Goal: Browse casually: Explore the website without a specific task or goal

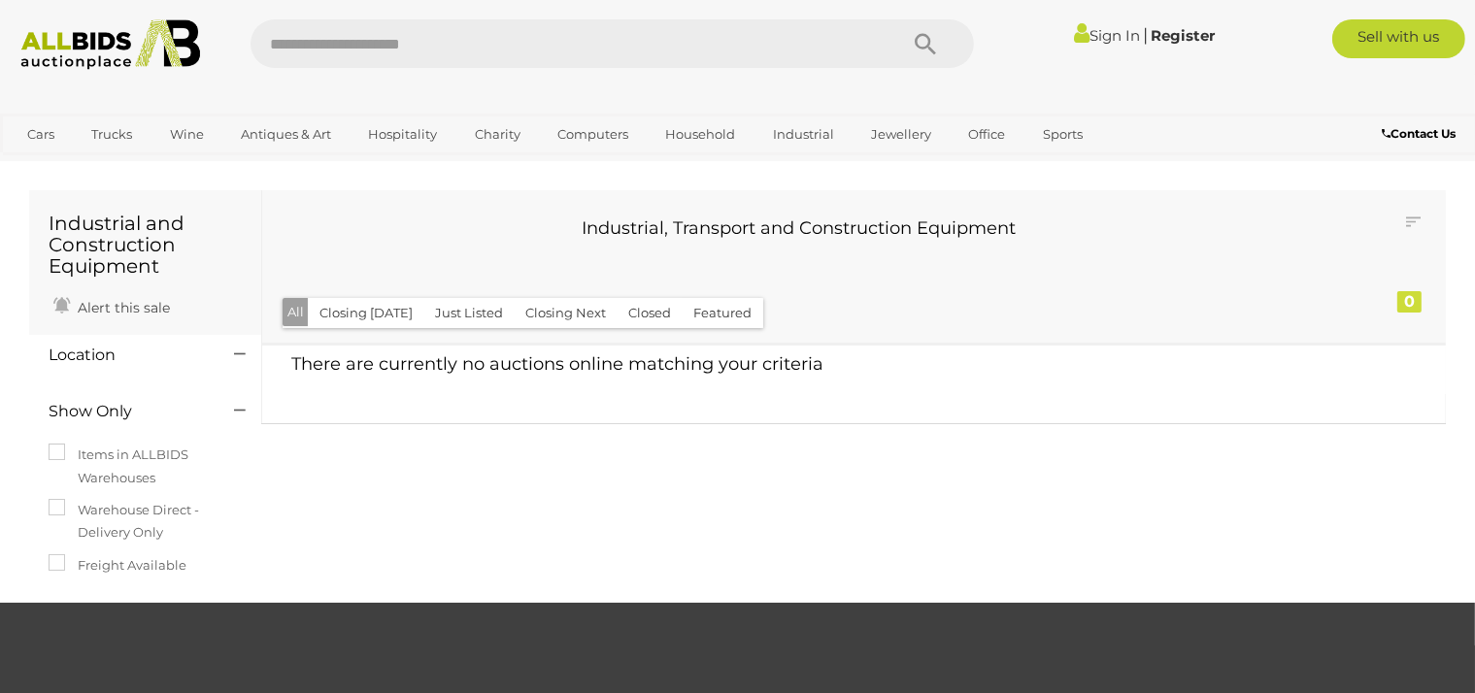
click at [139, 43] on img at bounding box center [110, 44] width 199 height 50
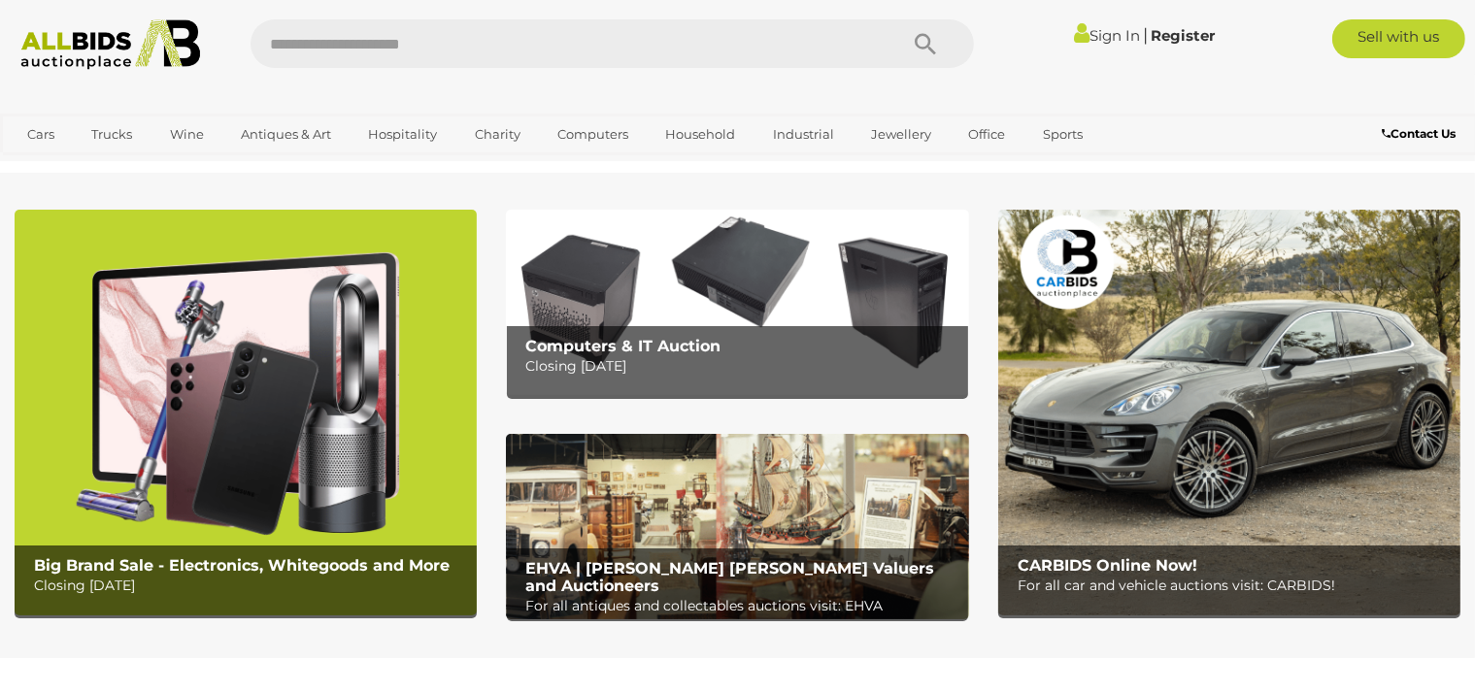
scroll to position [50, 0]
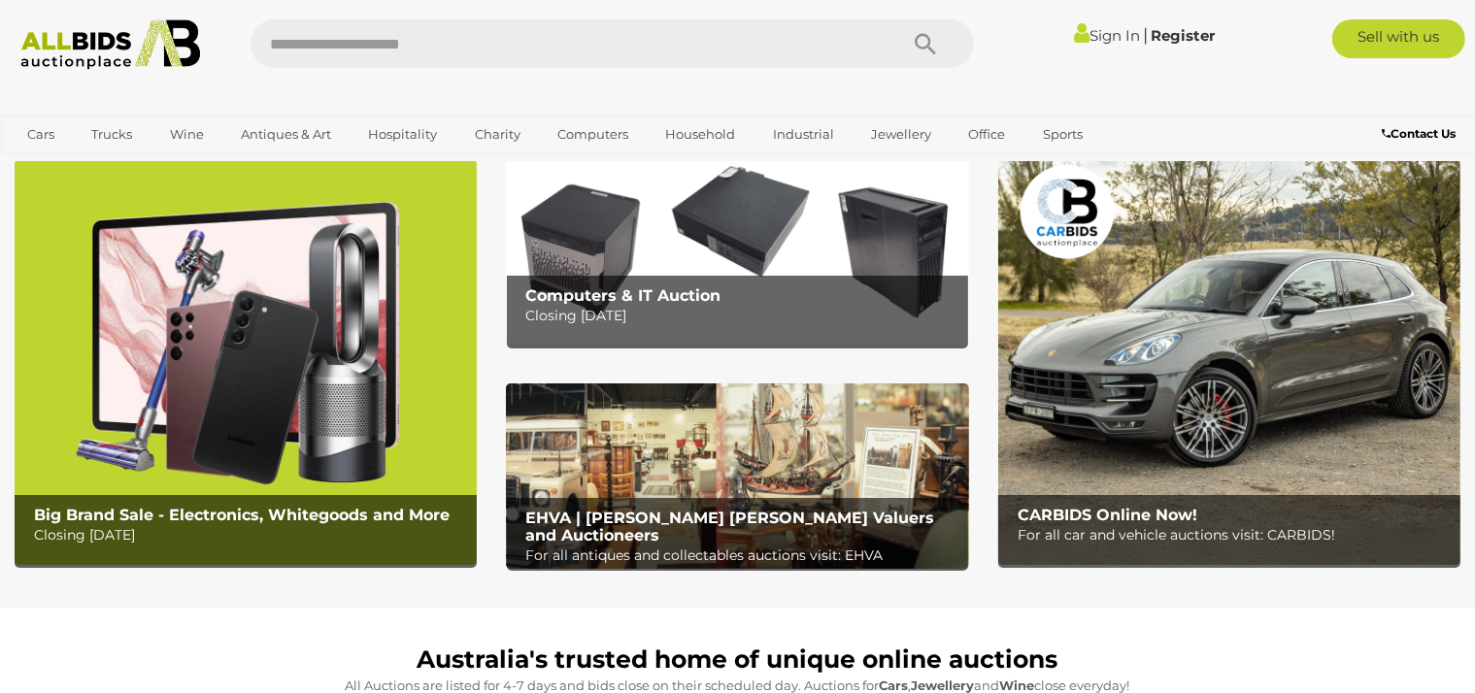
click at [916, 495] on img at bounding box center [737, 476] width 462 height 185
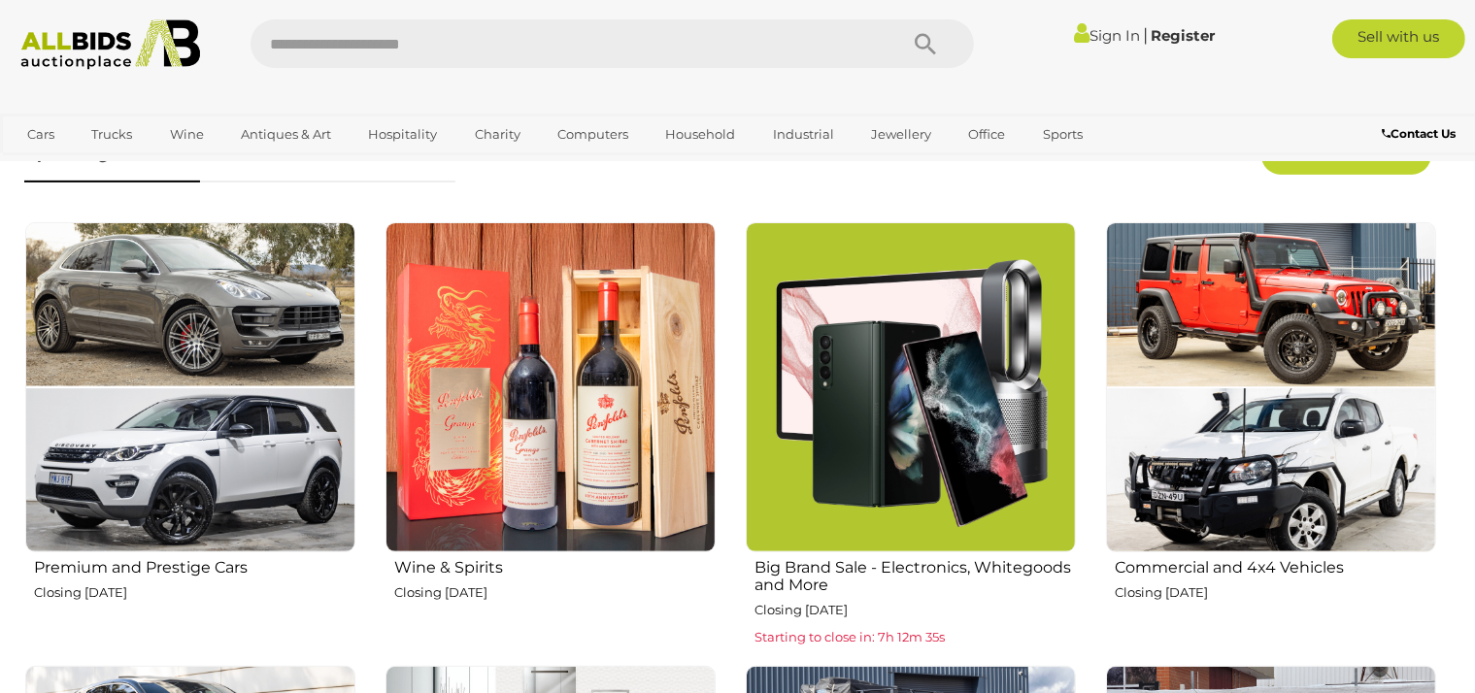
scroll to position [718, 0]
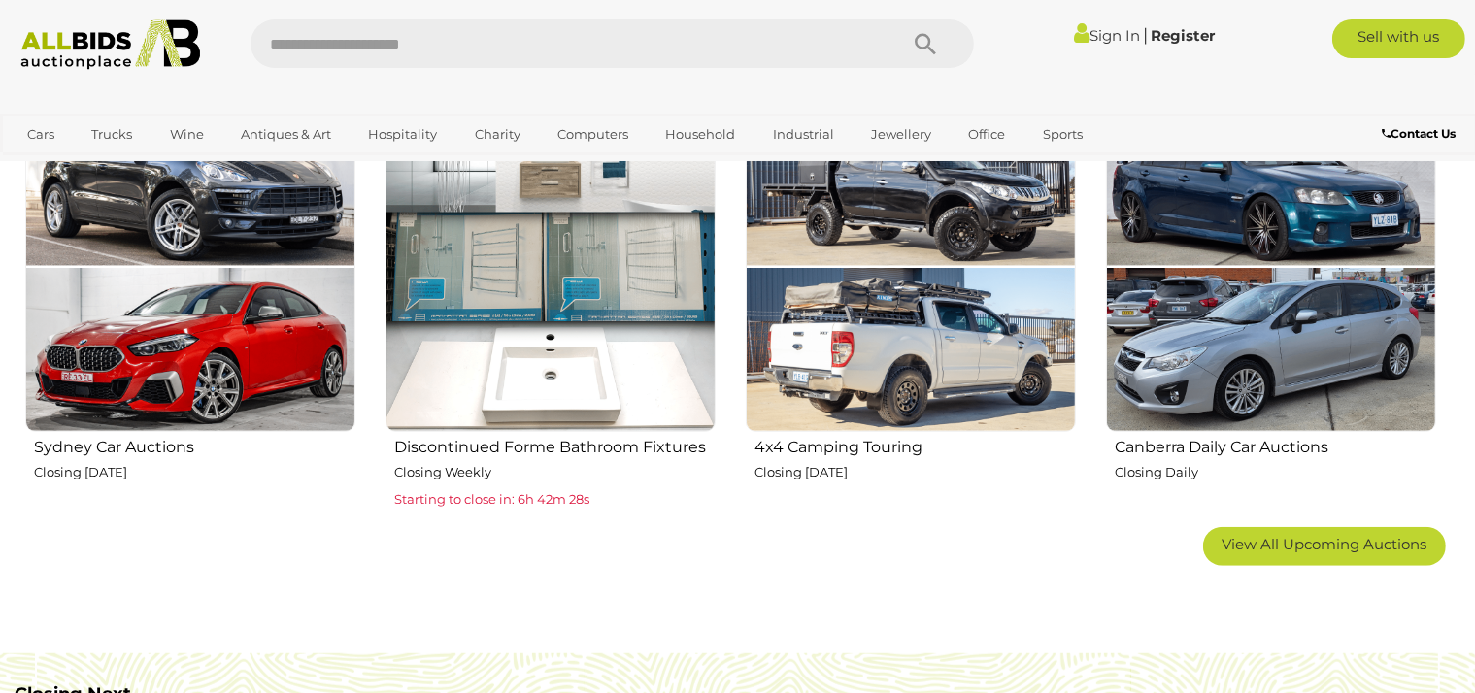
click at [767, 116] on div "Cars Closing on Weekdays View All Cars Auctions Trucks" at bounding box center [614, 138] width 1229 height 48
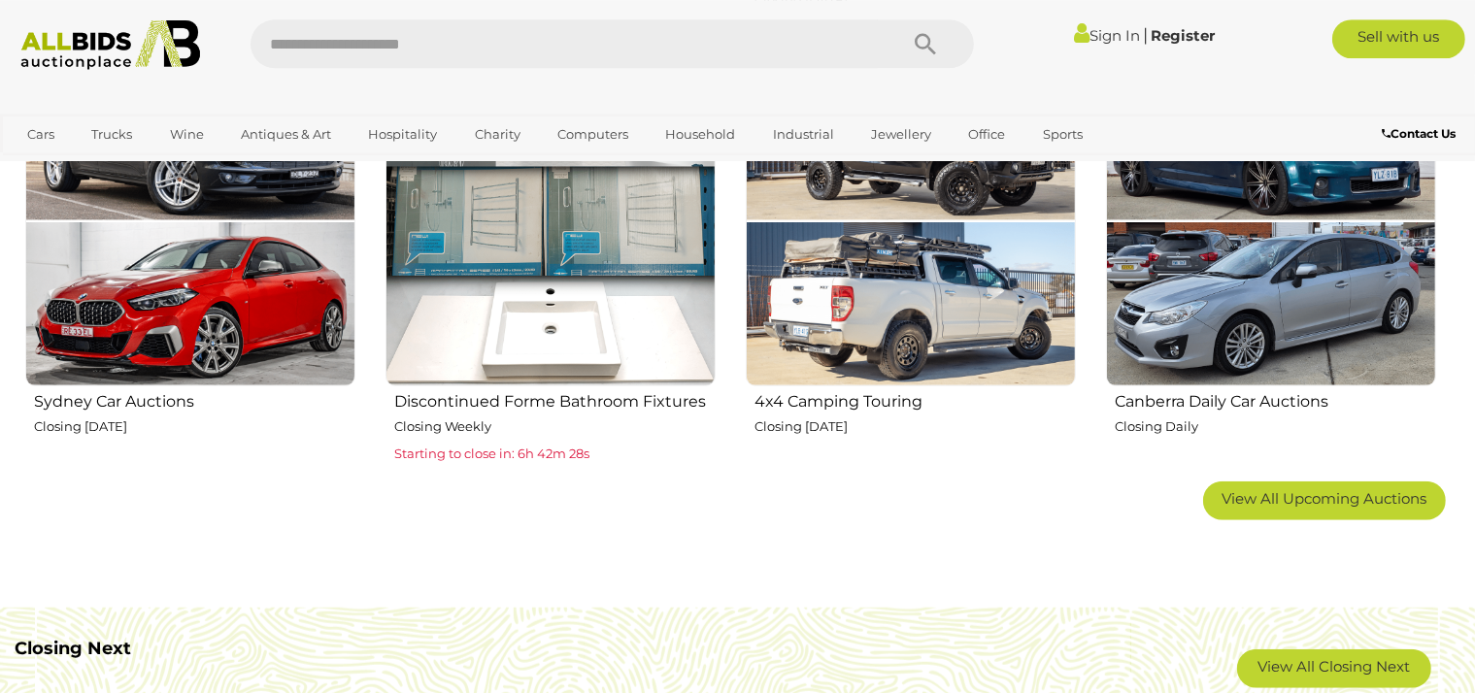
scroll to position [1282, 0]
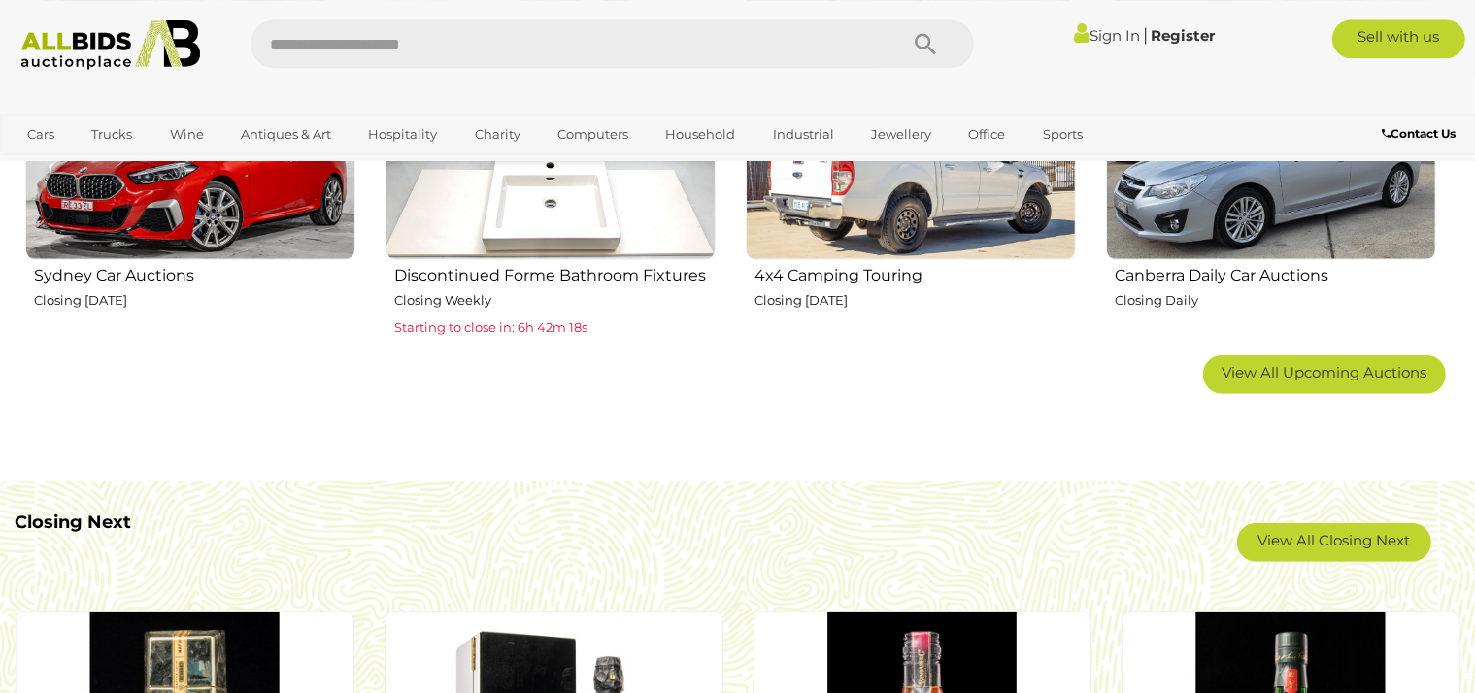
click at [618, 246] on div "Discontinued Forme Bathroom Fixtures Closing Weekly Starting to close in: 6h 42…" at bounding box center [550, 135] width 331 height 412
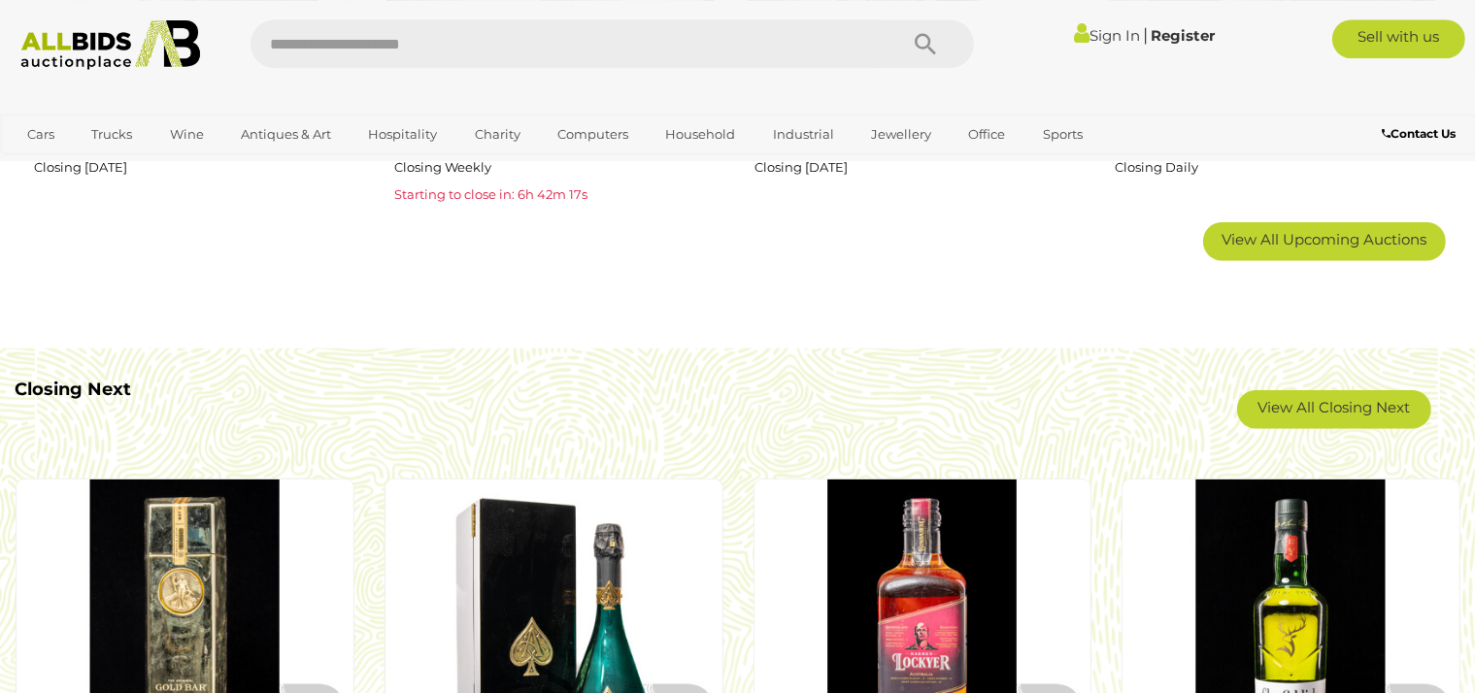
scroll to position [1841, 0]
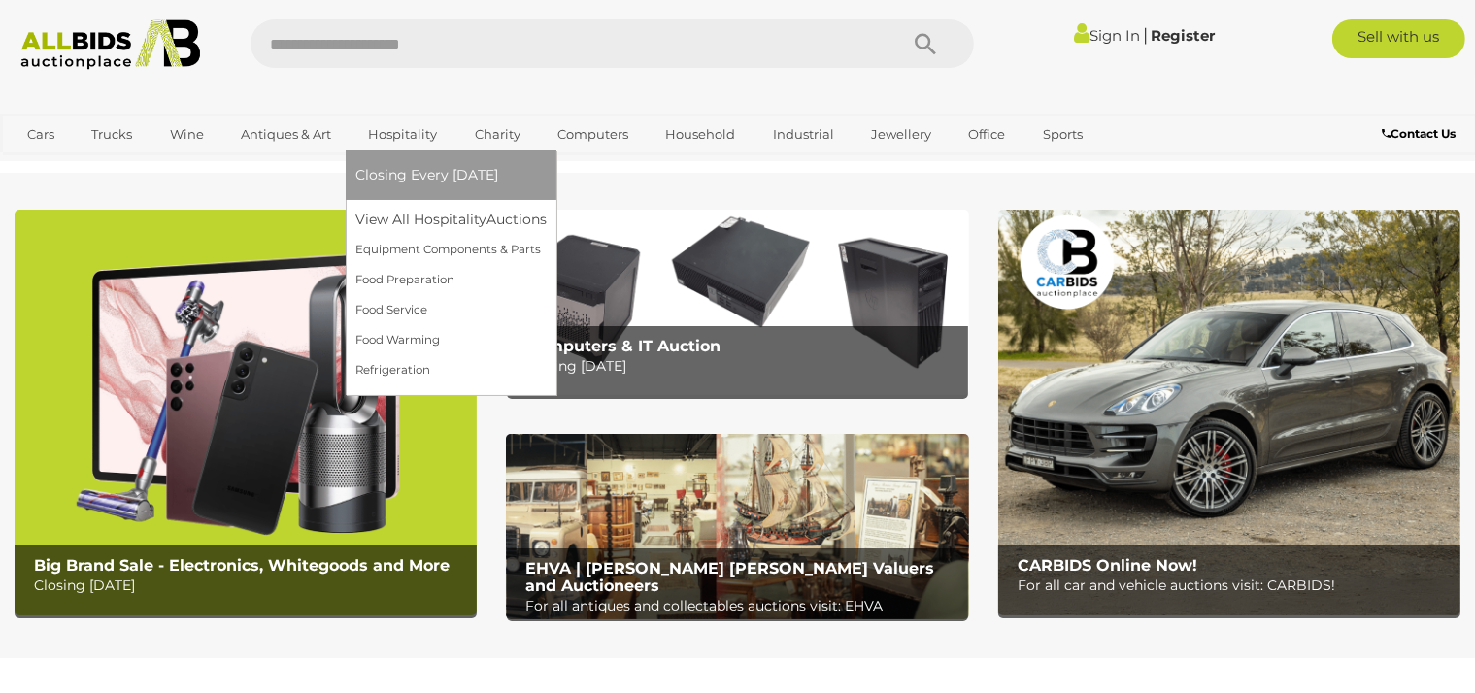
click at [404, 132] on link "Hospitality" at bounding box center [402, 134] width 94 height 32
click at [409, 166] on link "Closing Every [DATE]" at bounding box center [450, 175] width 191 height 30
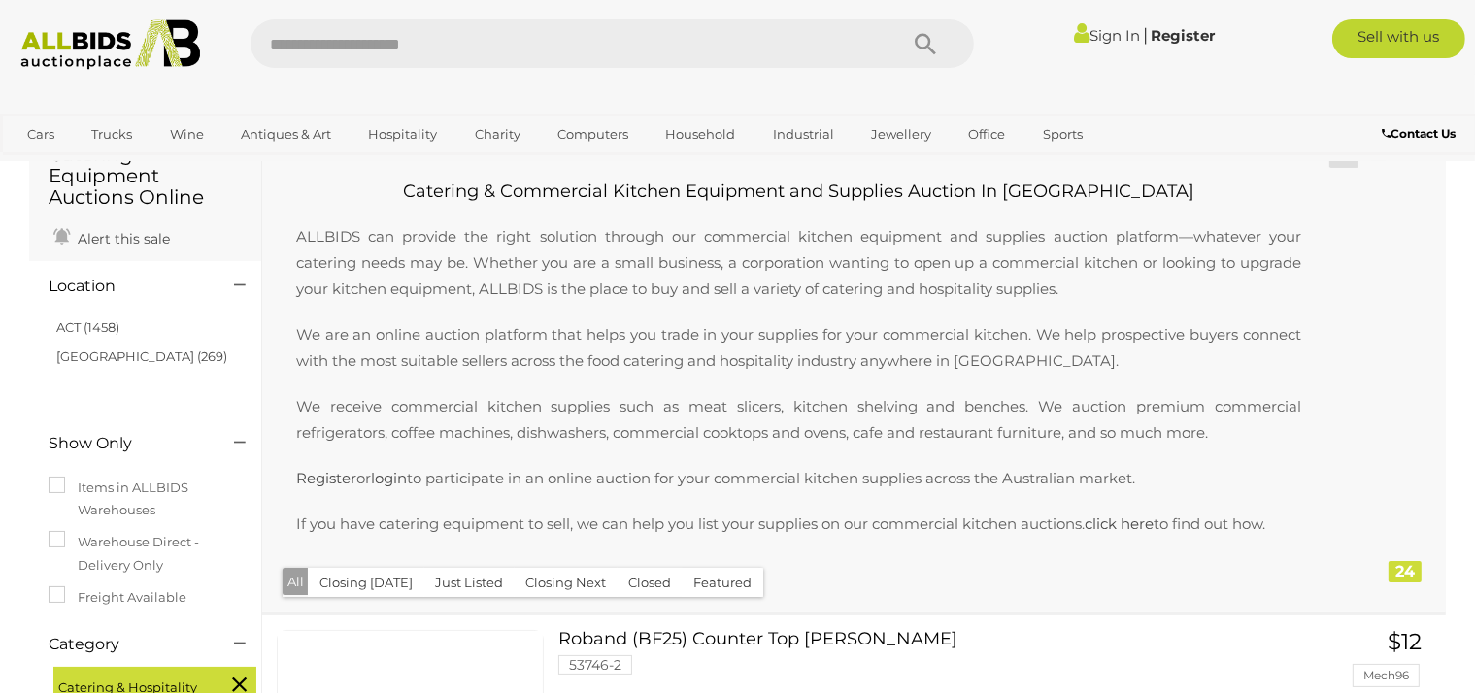
click at [1294, 135] on div "Contact Us" at bounding box center [1352, 136] width 246 height 26
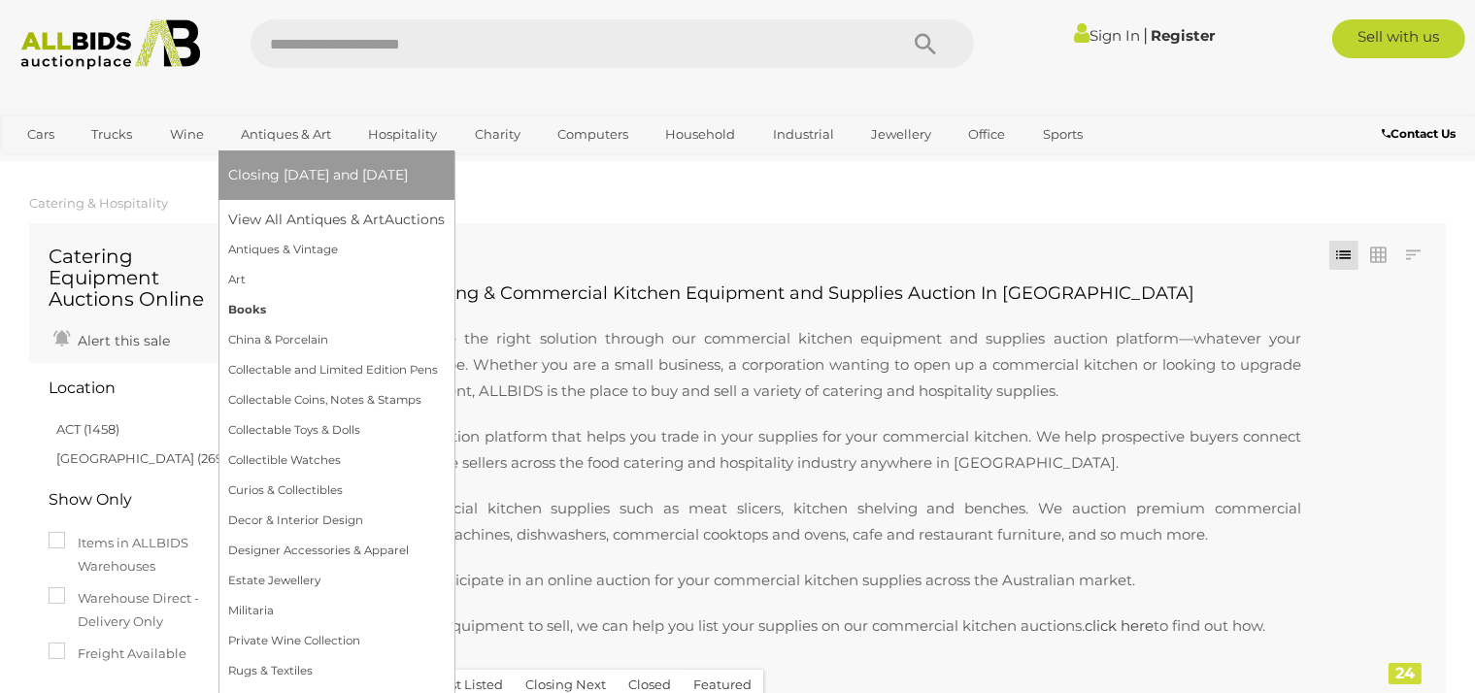
click at [248, 316] on link "Books" at bounding box center [336, 310] width 217 height 30
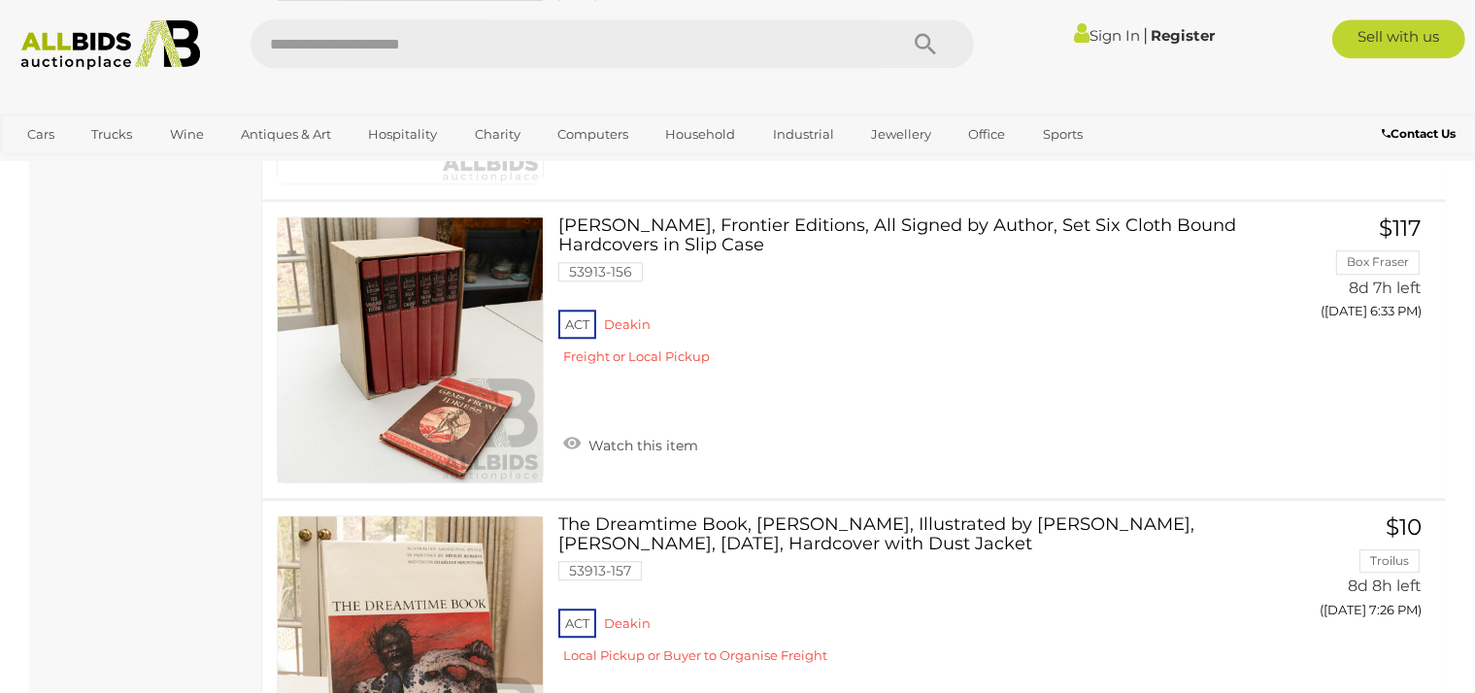
scroll to position [5280, 0]
